Goal: Answer question/provide support

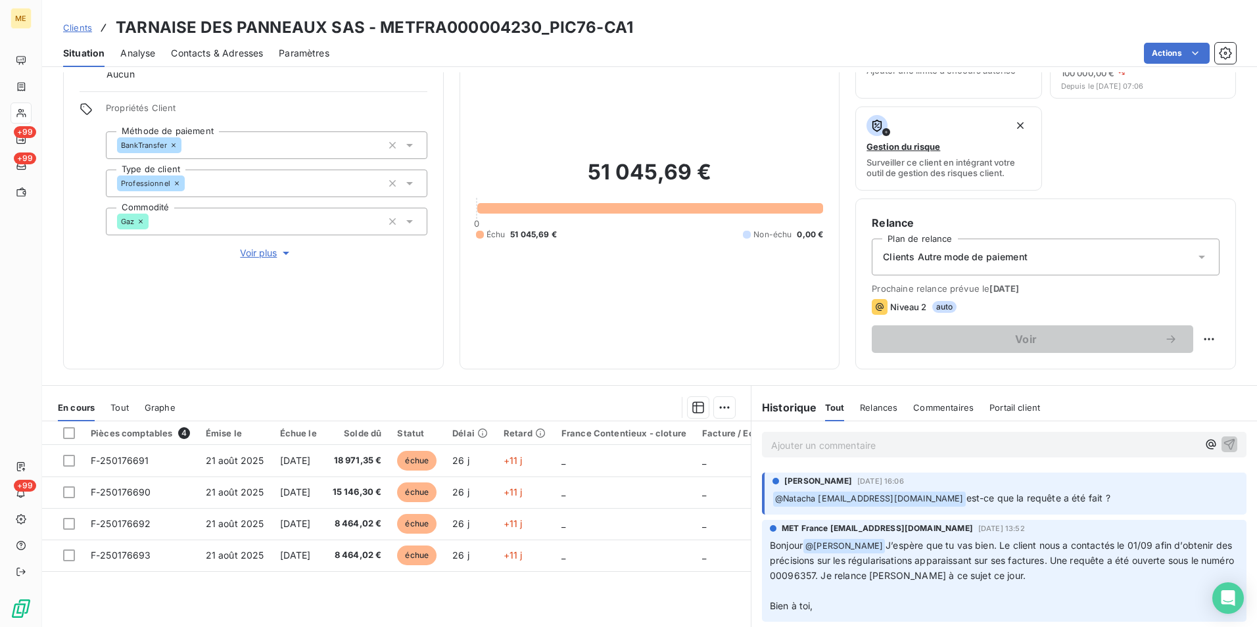
scroll to position [131, 0]
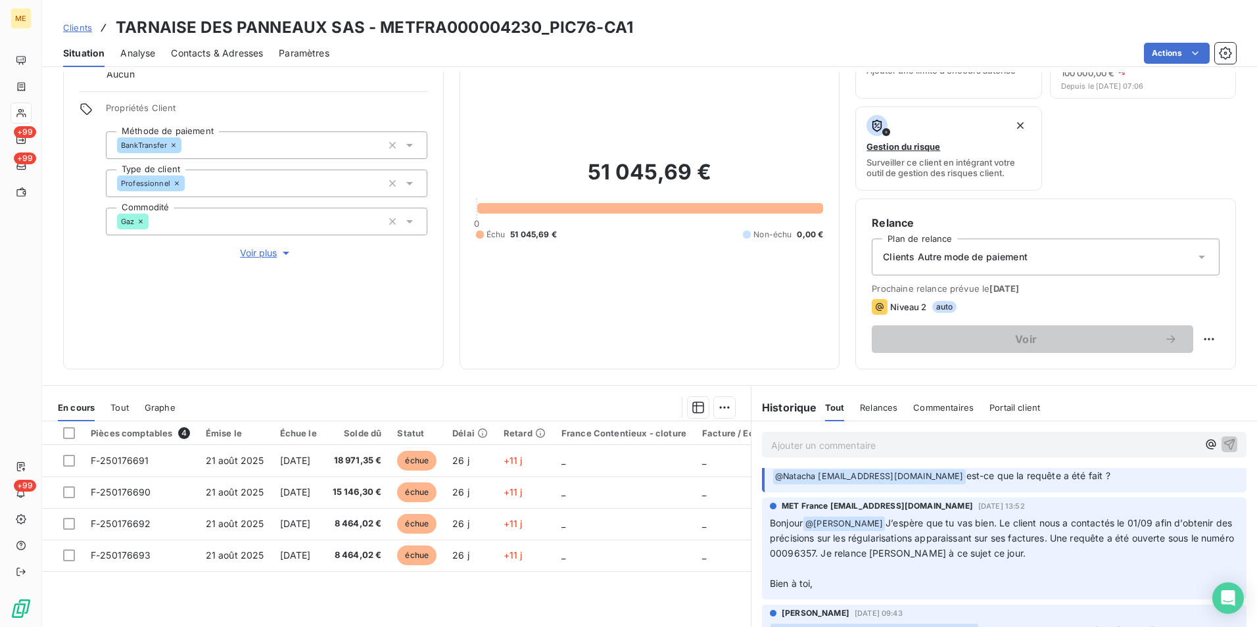
click at [822, 553] on span "J’espère que tu vas bien. Le client nous a contactés le 01/09 afin d’obtenir de…" at bounding box center [1003, 538] width 467 height 42
drag, startPoint x: 822, startPoint y: 553, endPoint x: 810, endPoint y: 555, distance: 12.0
click at [810, 555] on span "J’espère que tu vas bien. Le client nous a contactés le 01/09 afin d’obtenir de…" at bounding box center [1003, 538] width 467 height 42
copy span "00096357"
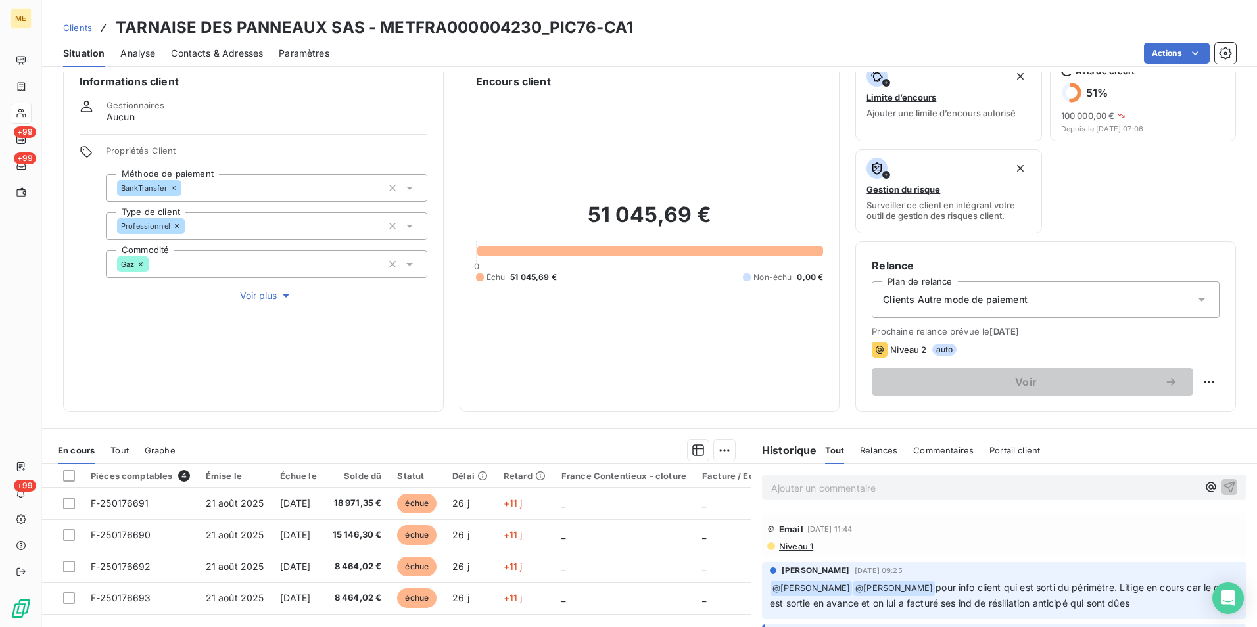
scroll to position [0, 0]
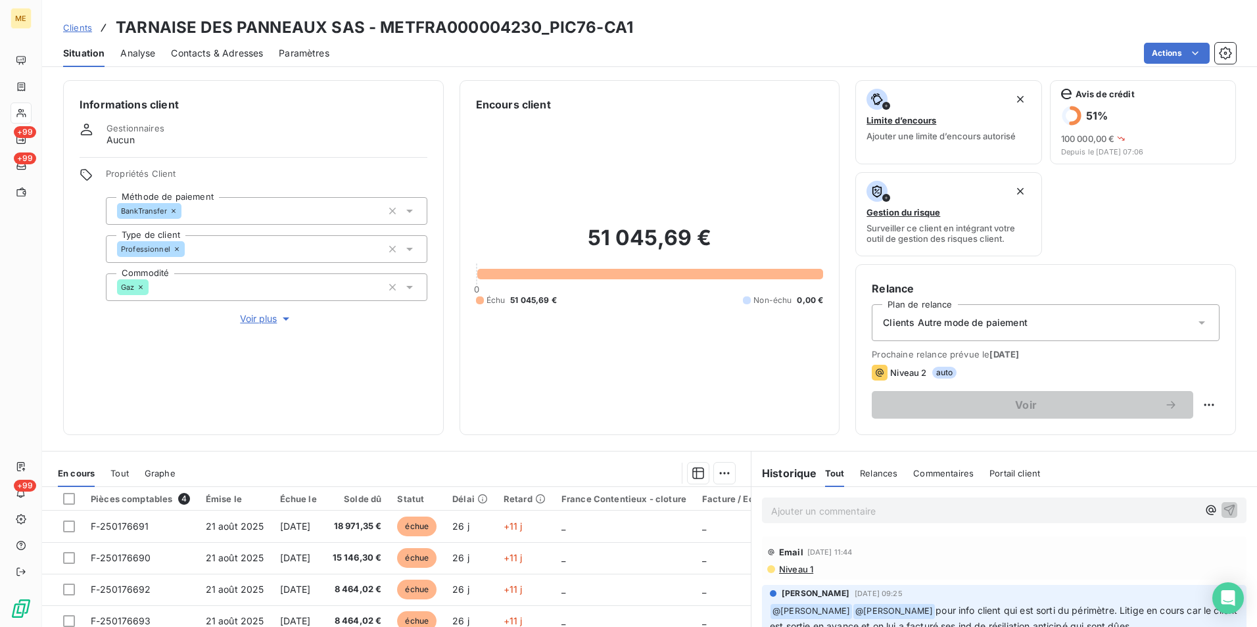
click at [791, 511] on p "Ajouter un commentaire ﻿" at bounding box center [984, 511] width 427 height 16
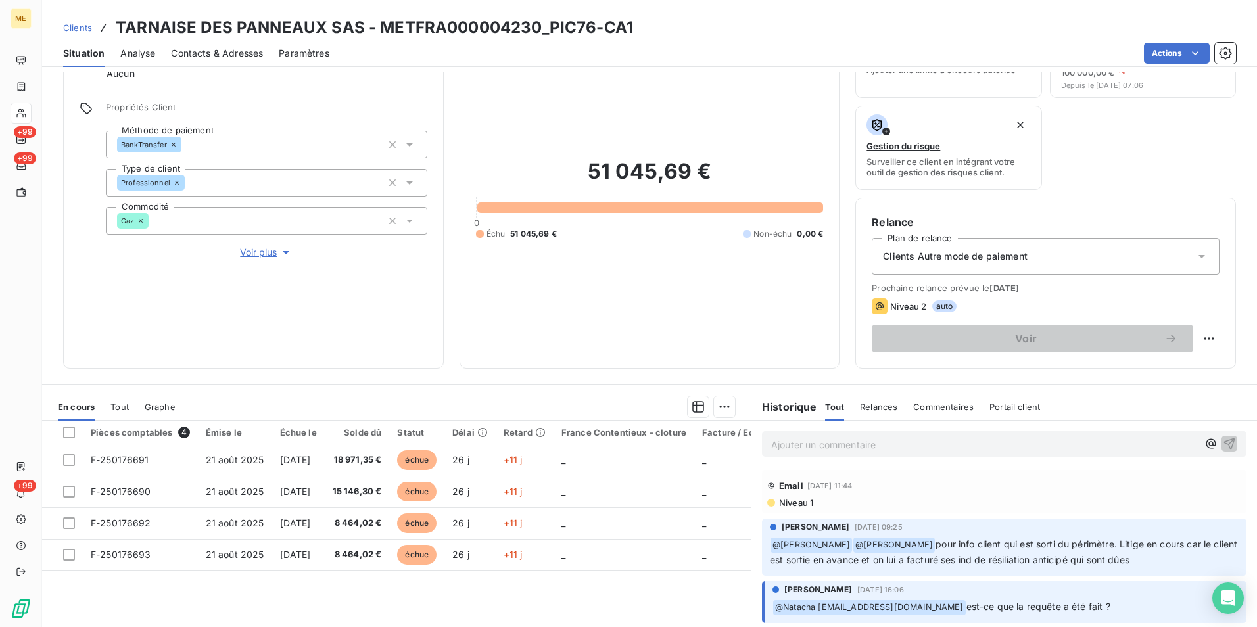
scroll to position [66, 0]
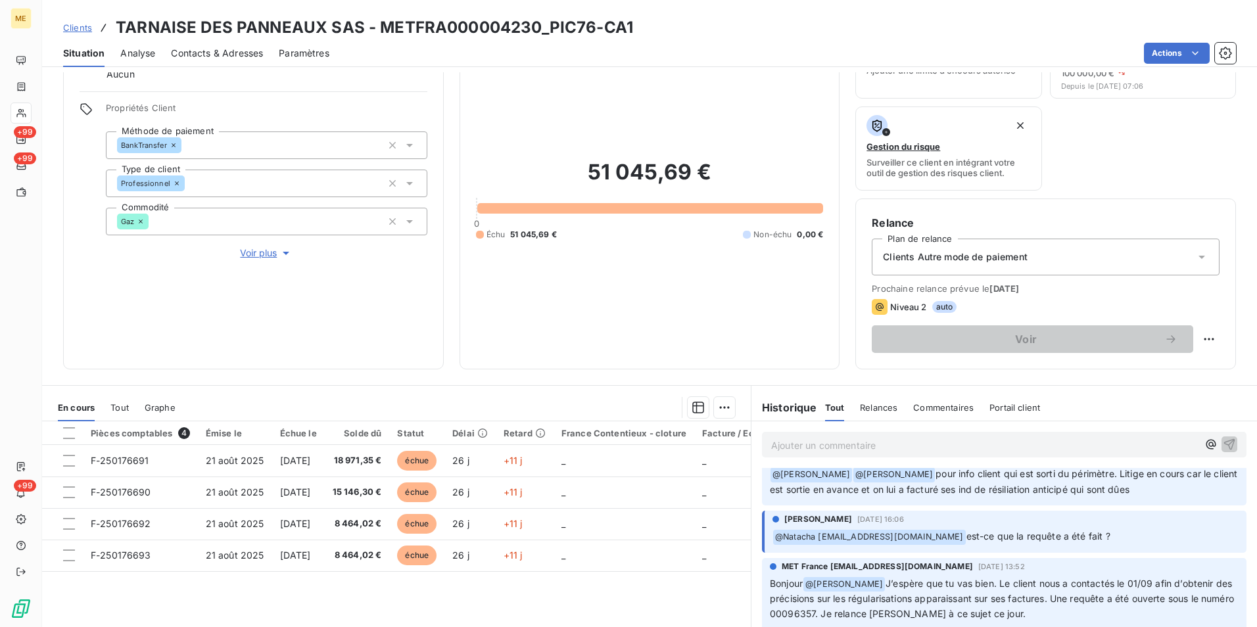
scroll to position [66, 0]
